Goal: Task Accomplishment & Management: Manage account settings

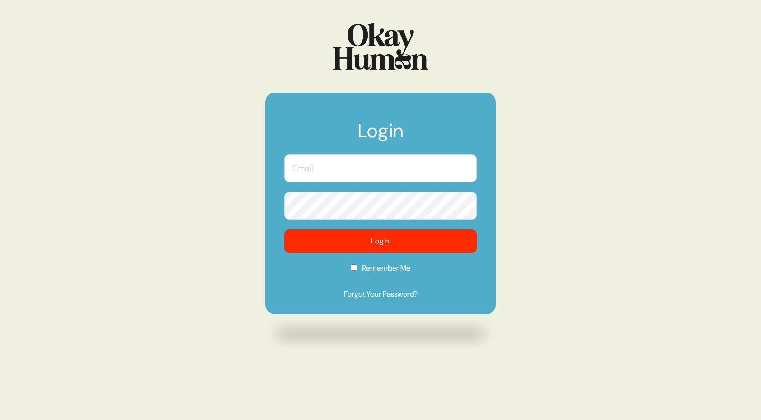
click at [380, 172] on input "text" at bounding box center [380, 168] width 192 height 28
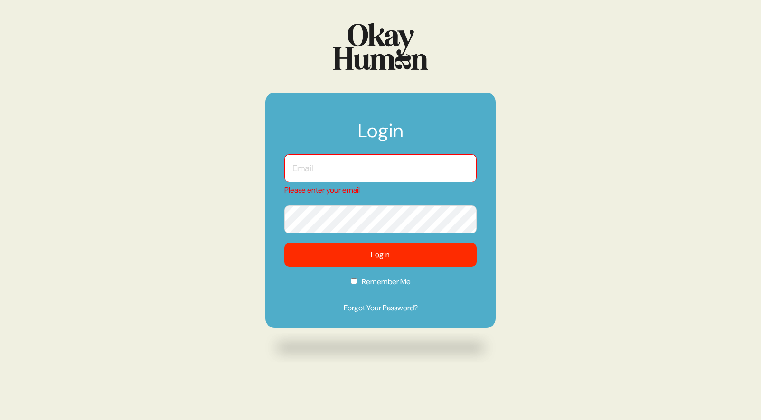
type input "[PERSON_NAME][EMAIL_ADDRESS][DOMAIN_NAME]"
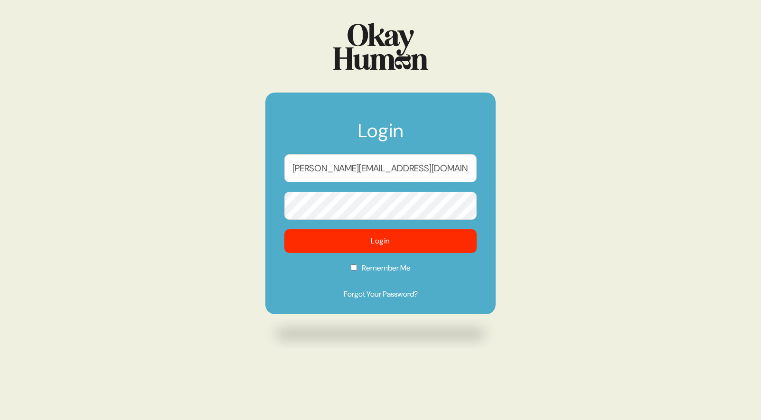
click at [357, 274] on label "Remember Me" at bounding box center [380, 272] width 192 height 18
click at [357, 271] on input "Remember Me" at bounding box center [354, 267] width 6 height 6
checkbox input "true"
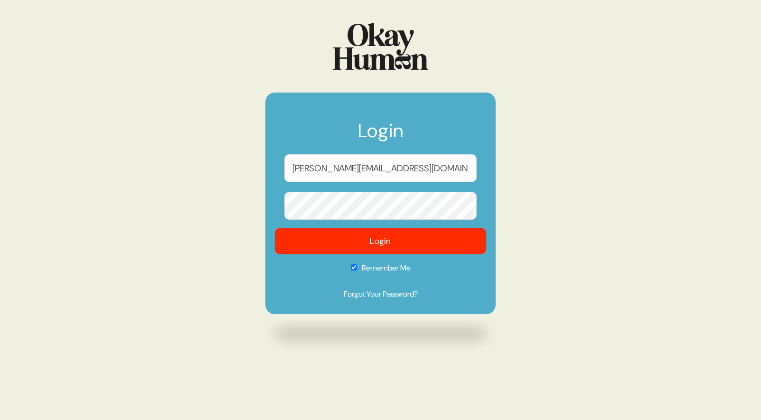
click at [387, 245] on button "Login" at bounding box center [381, 241] width 212 height 26
